Goal: Find specific page/section: Find specific page/section

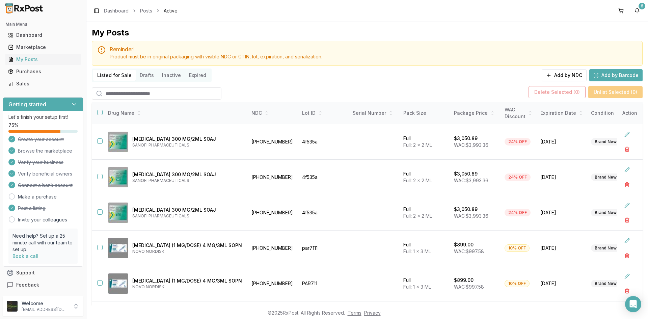
scroll to position [171, 0]
drag, startPoint x: 36, startPoint y: 83, endPoint x: 40, endPoint y: 84, distance: 3.4
click at [37, 83] on div "Sales" at bounding box center [39, 83] width 62 height 7
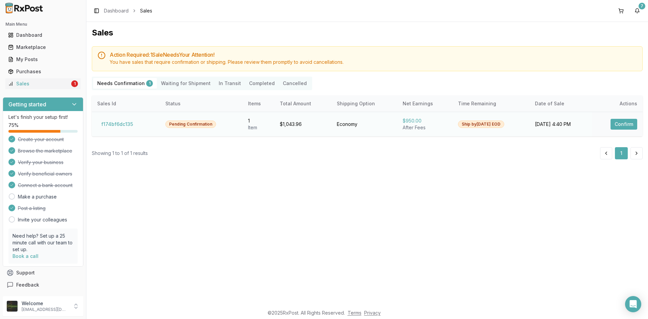
click at [621, 122] on button "Confirm" at bounding box center [623, 124] width 27 height 11
